Goal: Task Accomplishment & Management: Manage account settings

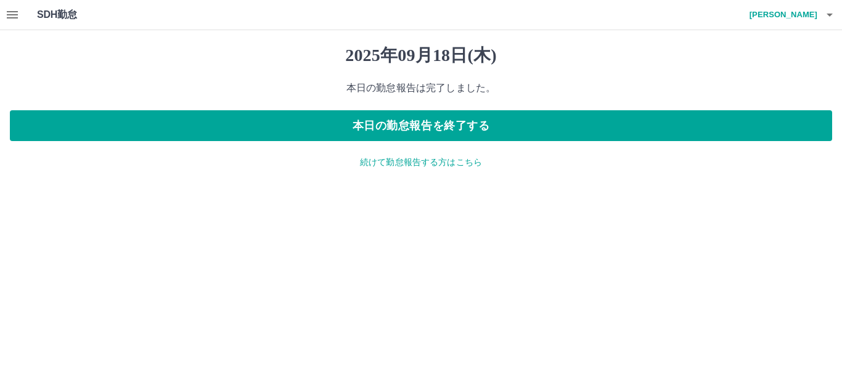
click at [808, 10] on h4 "[PERSON_NAME]" at bounding box center [781, 15] width 74 height 30
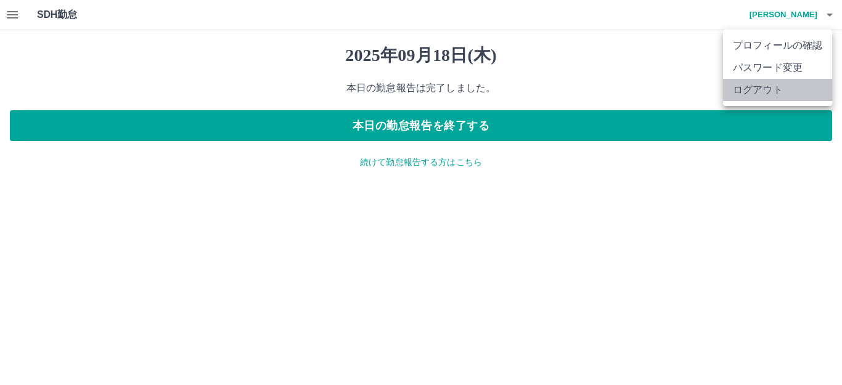
click at [776, 92] on li "ログアウト" at bounding box center [777, 90] width 109 height 22
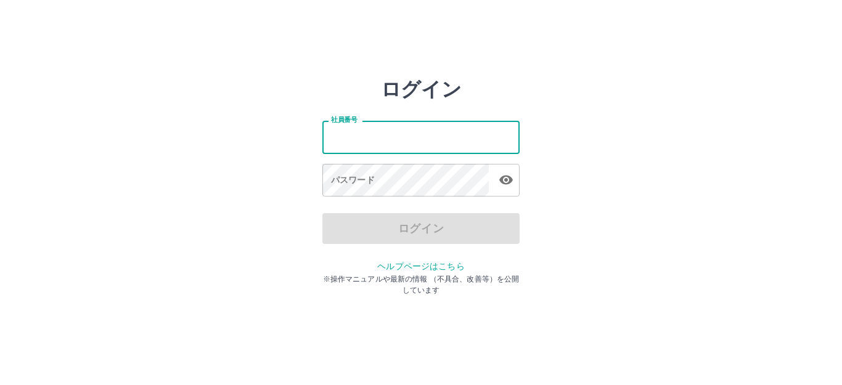
type input "*******"
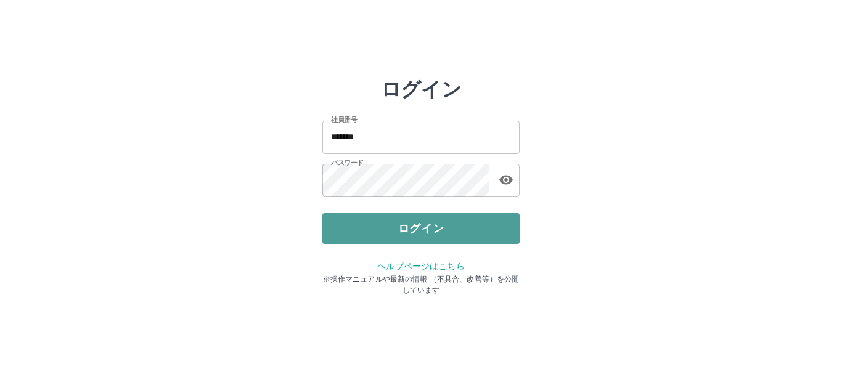
click at [409, 229] on button "ログイン" at bounding box center [420, 228] width 197 height 31
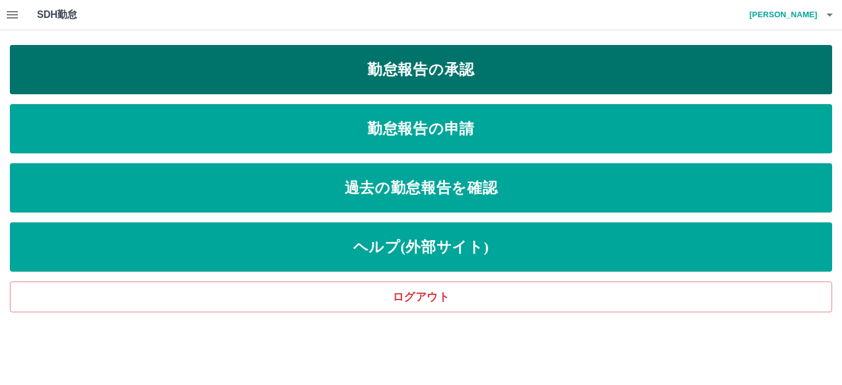
click at [403, 70] on link "勤怠報告の承認" at bounding box center [421, 69] width 823 height 49
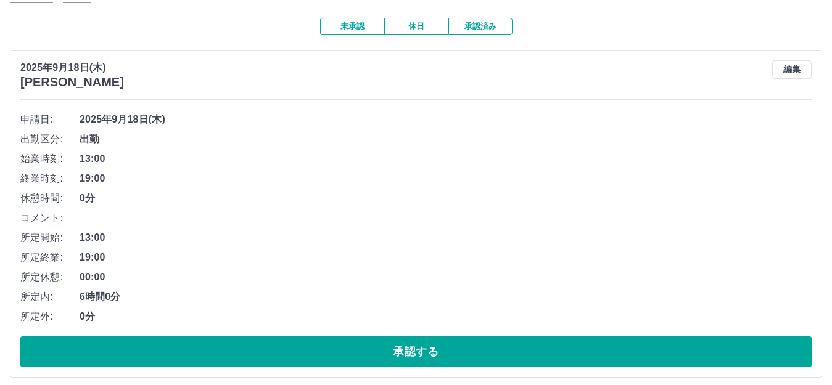
scroll to position [104, 0]
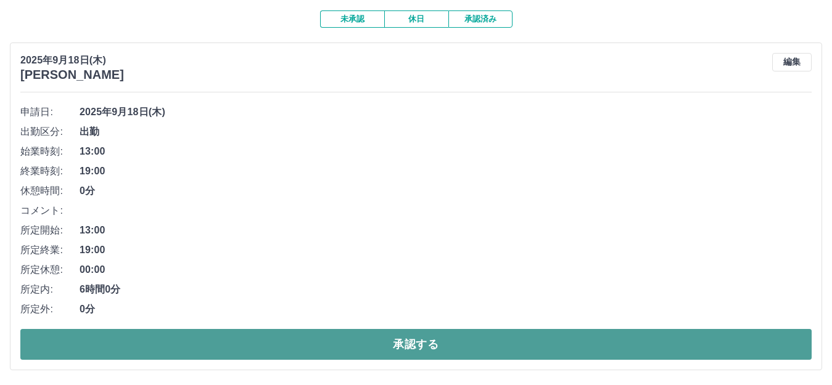
click at [380, 351] on button "承認する" at bounding box center [415, 344] width 791 height 31
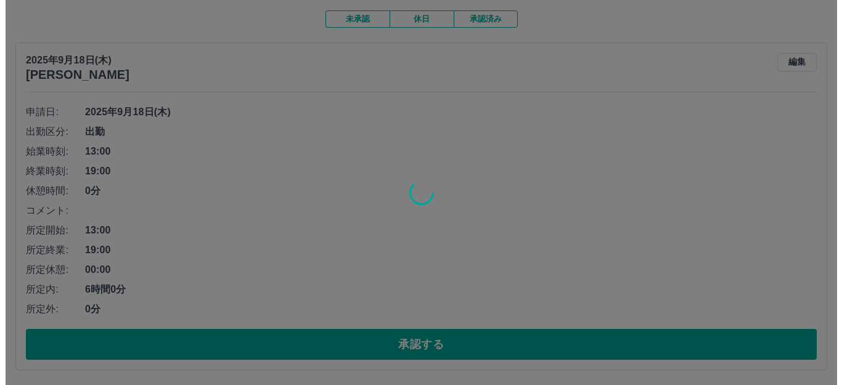
scroll to position [0, 0]
